Goal: Entertainment & Leisure: Consume media (video, audio)

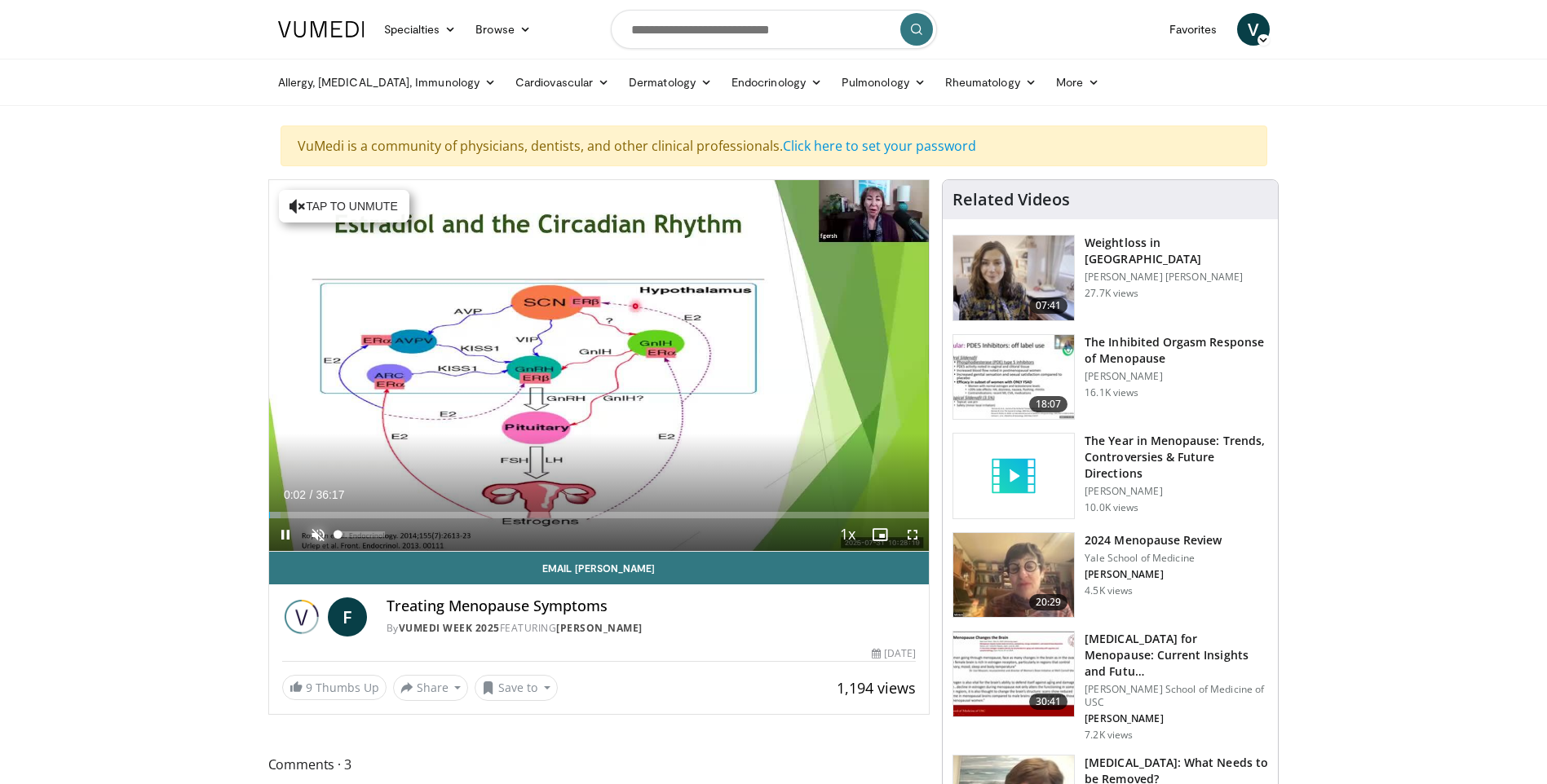
click at [320, 537] on span "Video Player" at bounding box center [317, 534] width 33 height 33
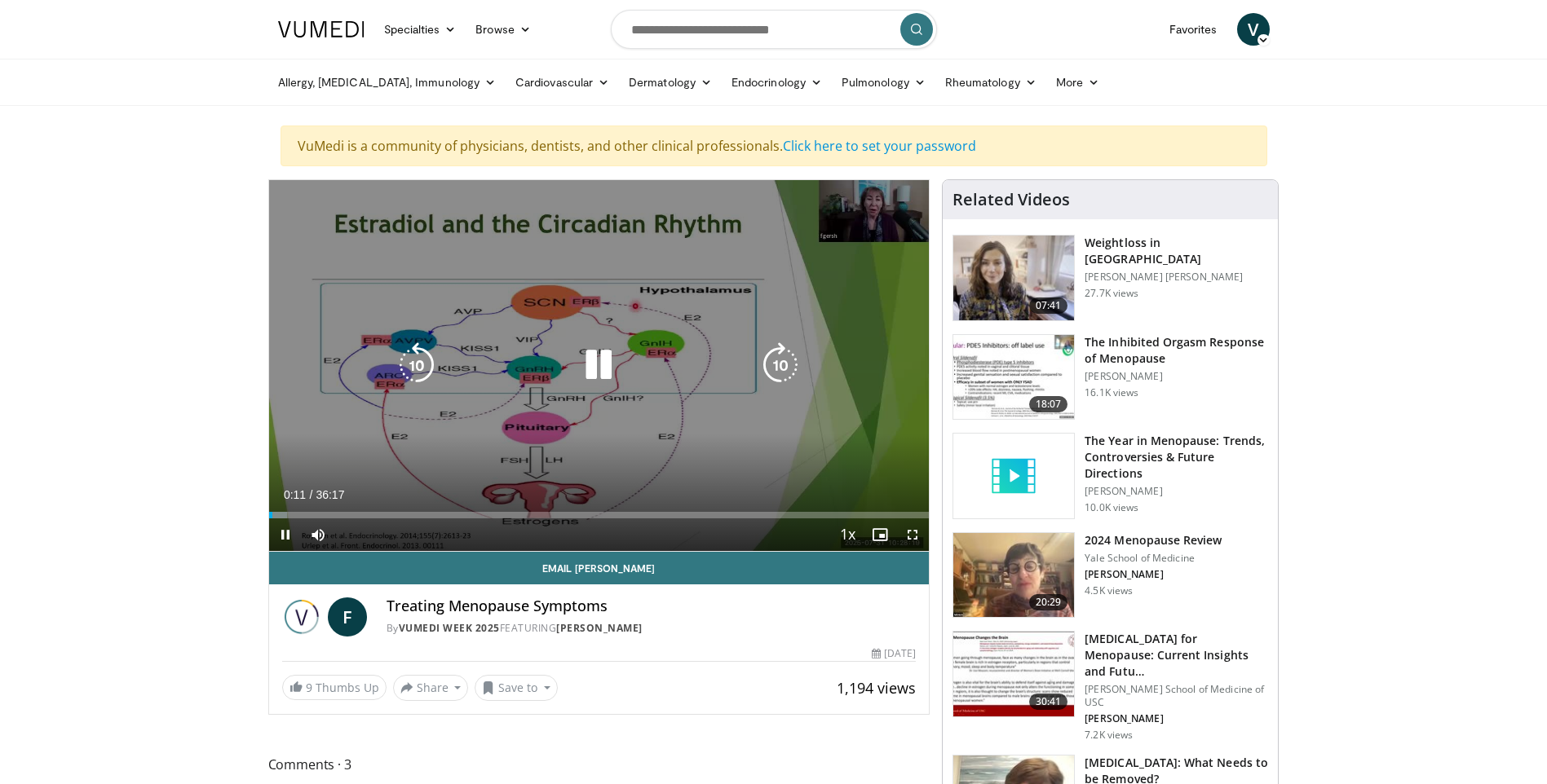
click at [883, 234] on div "10 seconds Tap to unmute" at bounding box center [599, 366] width 660 height 371
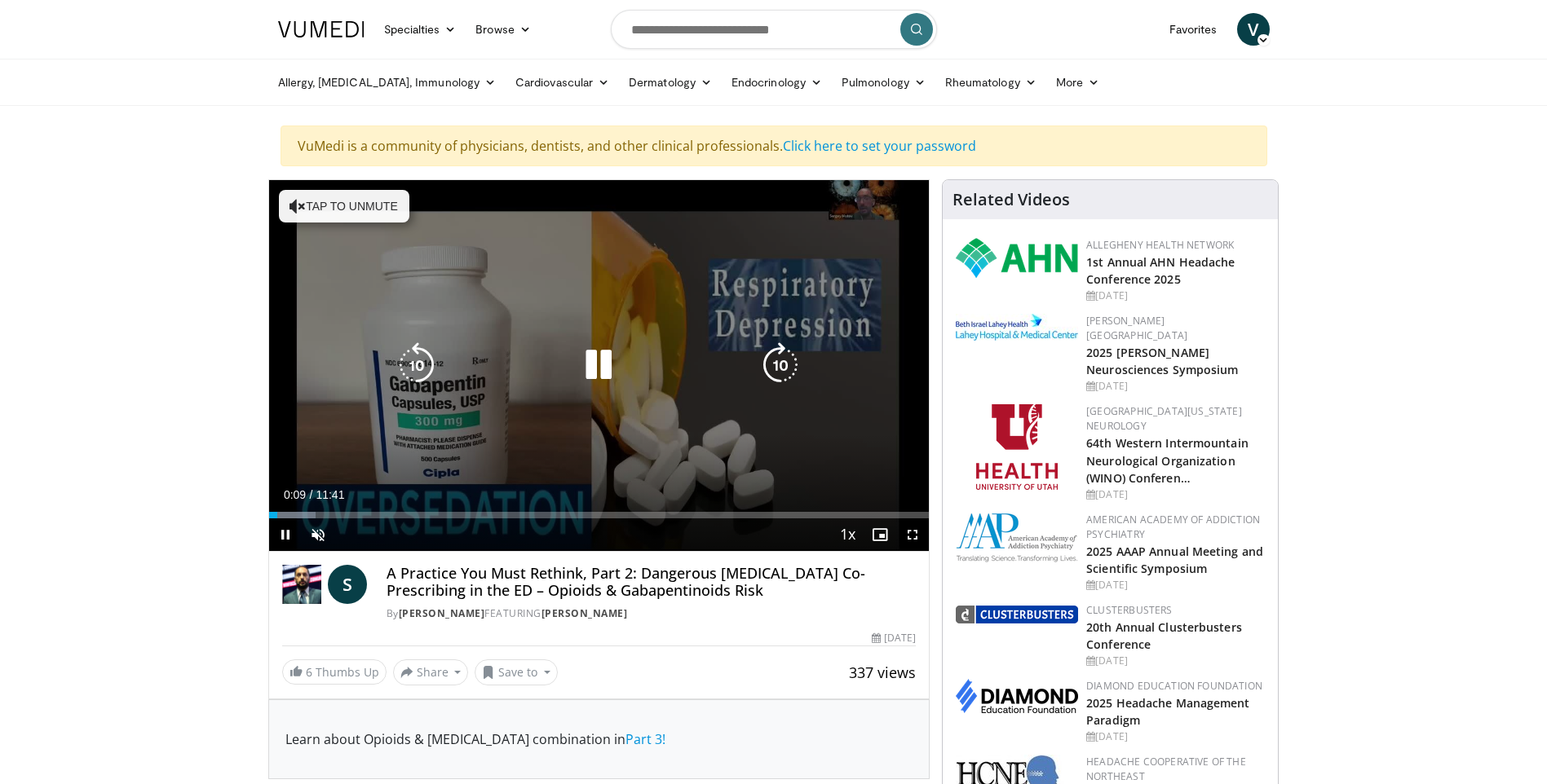
click at [313, 207] on button "Tap to unmute" at bounding box center [344, 206] width 130 height 33
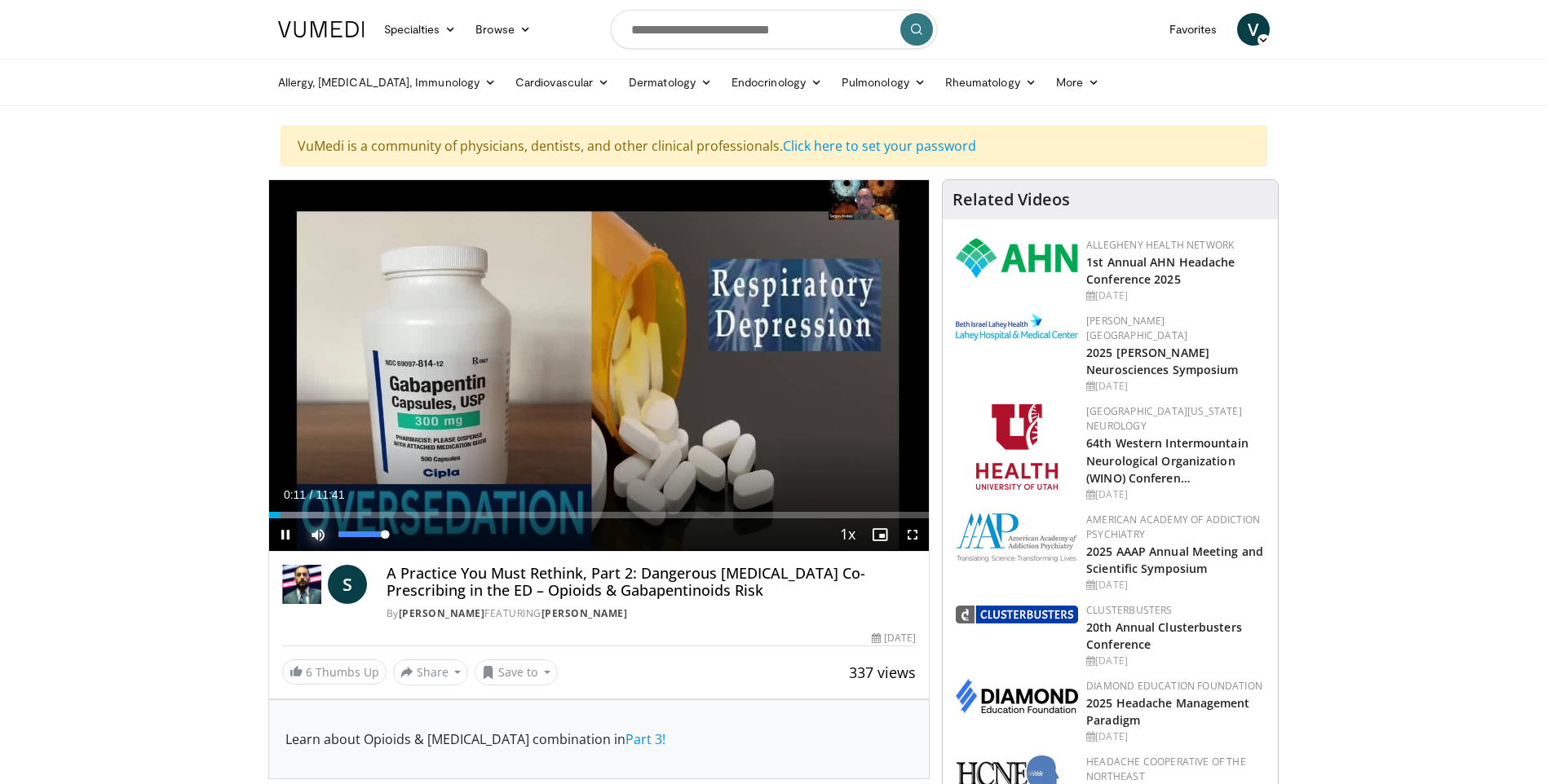
click at [314, 541] on span "Video Player" at bounding box center [317, 534] width 33 height 33
click at [314, 541] on video-js "**********" at bounding box center [599, 366] width 660 height 372
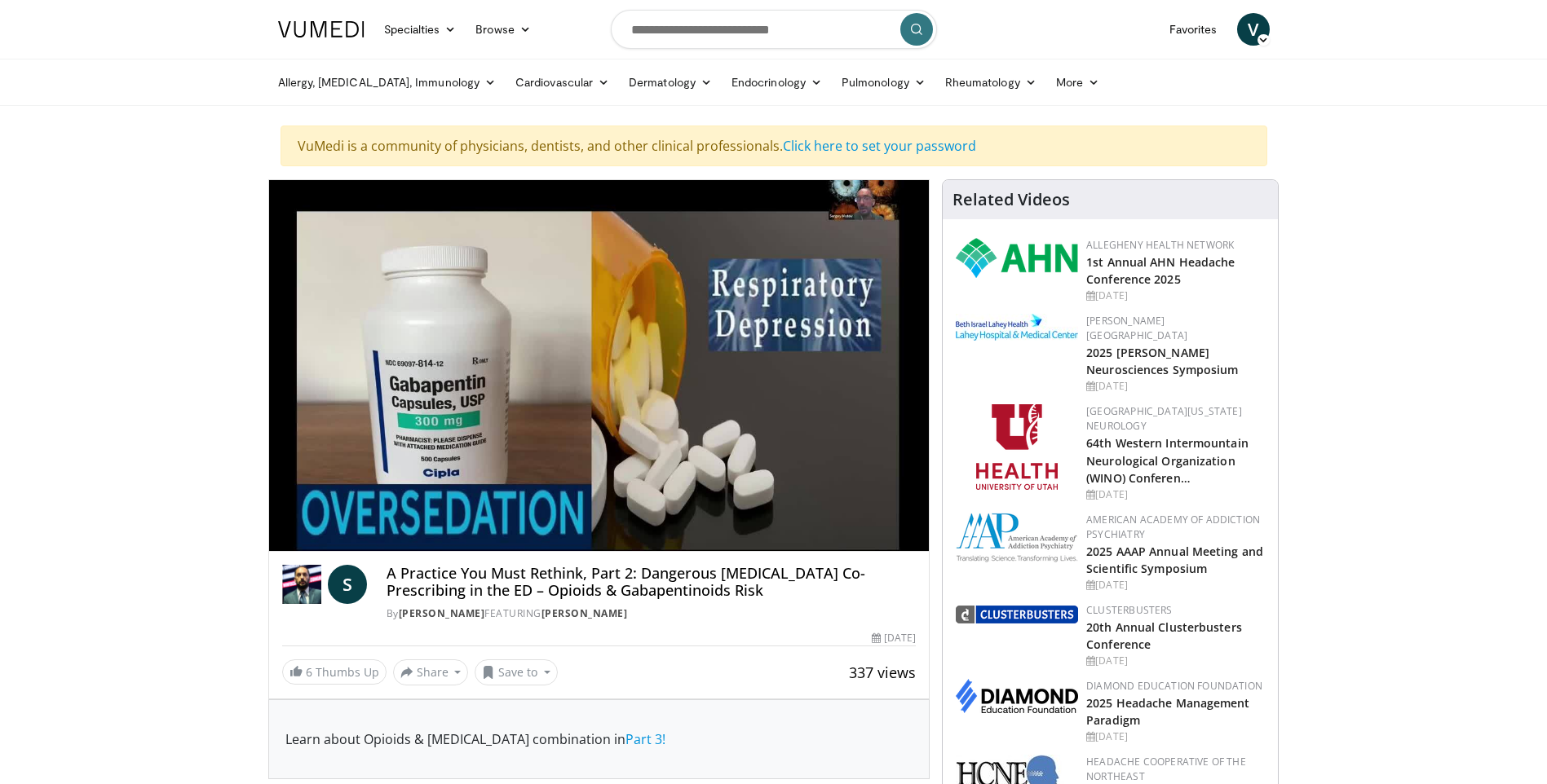
click at [314, 541] on div "10 seconds Tap to unmute" at bounding box center [599, 366] width 660 height 371
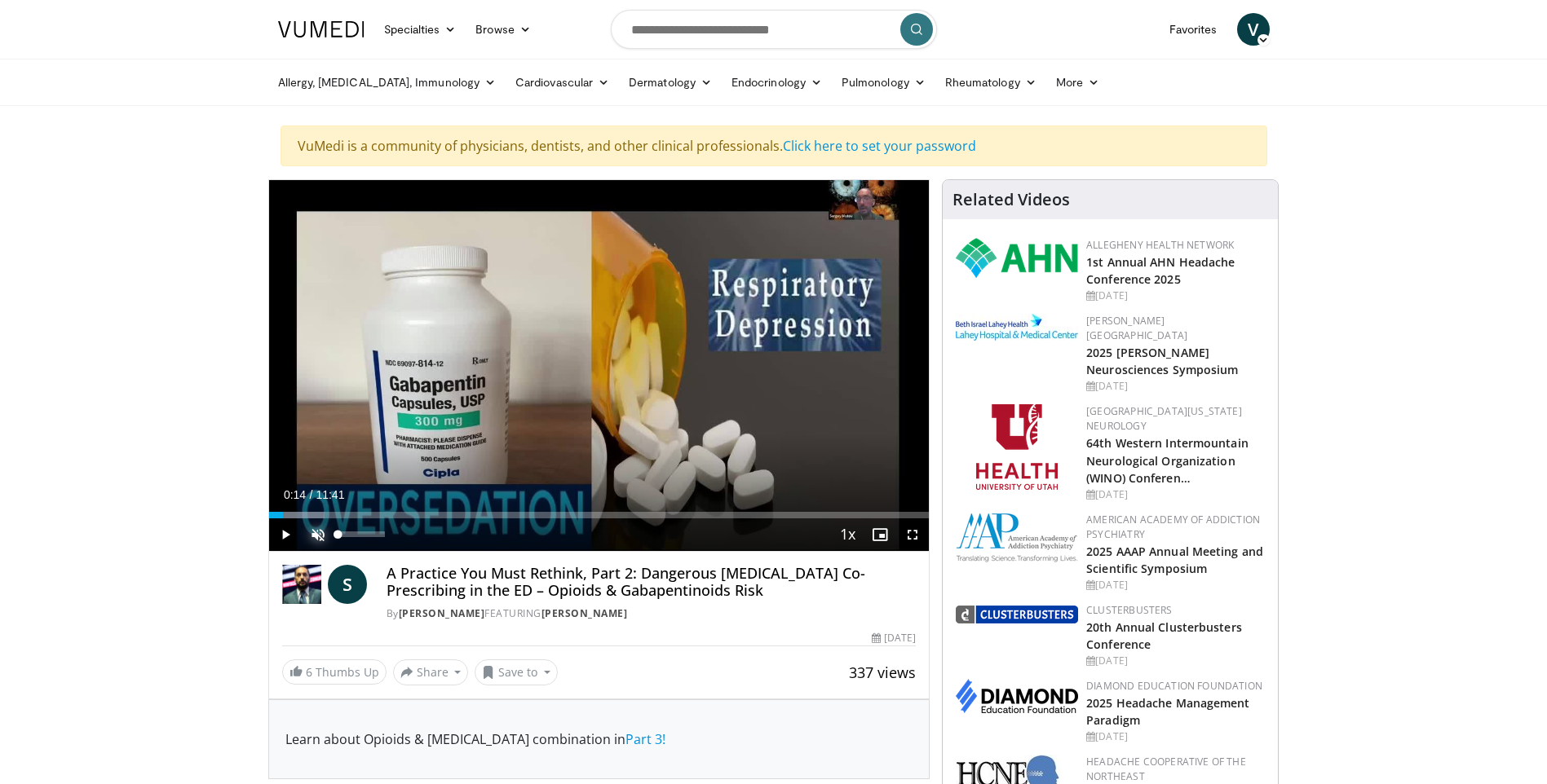
click at [313, 530] on span "Video Player" at bounding box center [317, 534] width 33 height 33
drag, startPoint x: 386, startPoint y: 537, endPoint x: 413, endPoint y: 537, distance: 27.0
click at [413, 537] on div "Mute 100%" at bounding box center [359, 534] width 114 height 33
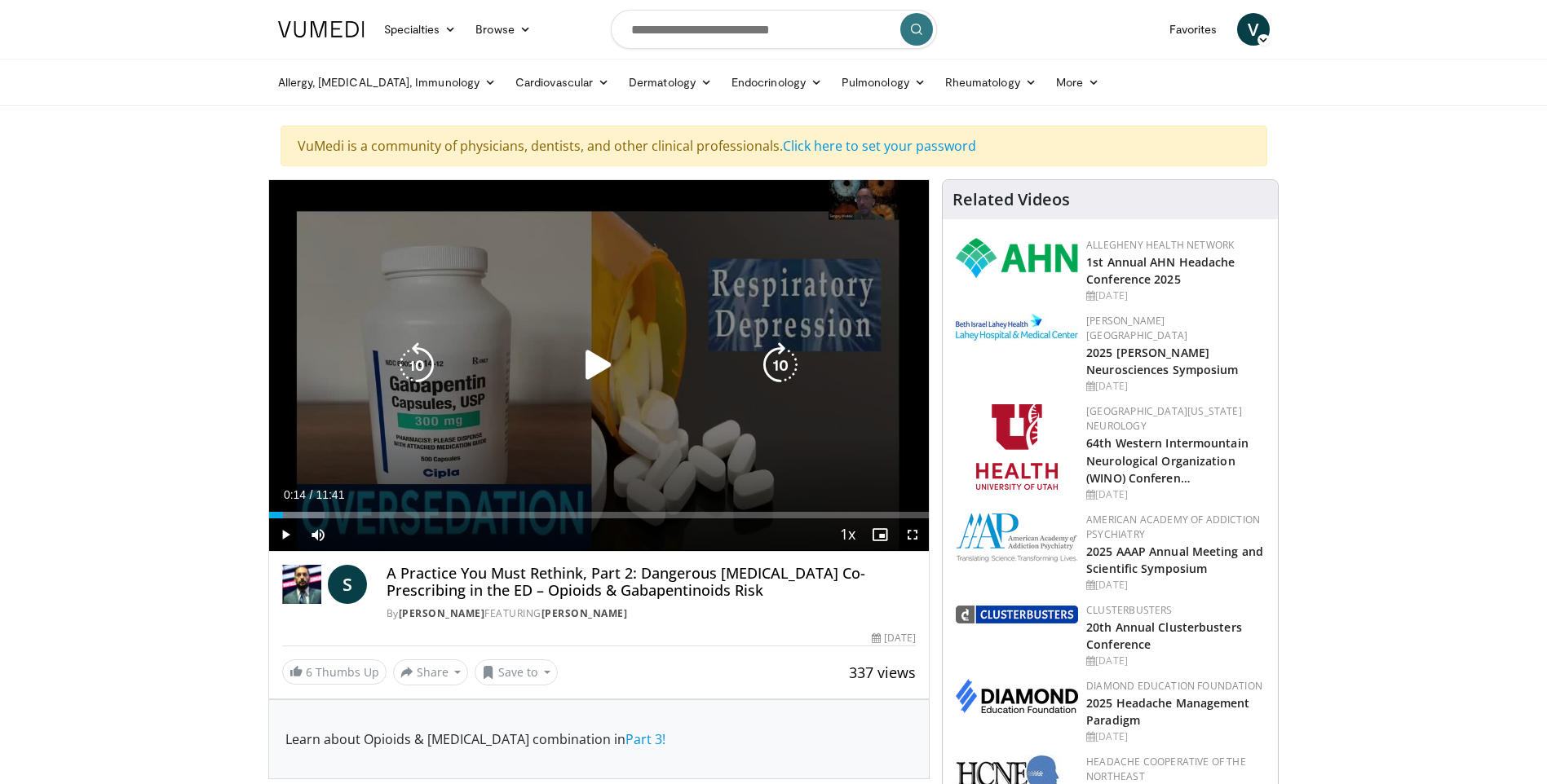
click at [601, 370] on icon "Video Player" at bounding box center [599, 366] width 46 height 46
click at [871, 210] on div "10 seconds Tap to unmute" at bounding box center [599, 366] width 660 height 371
click at [865, 200] on div "10 seconds Tap to unmute" at bounding box center [599, 366] width 660 height 371
